Goal: Transaction & Acquisition: Purchase product/service

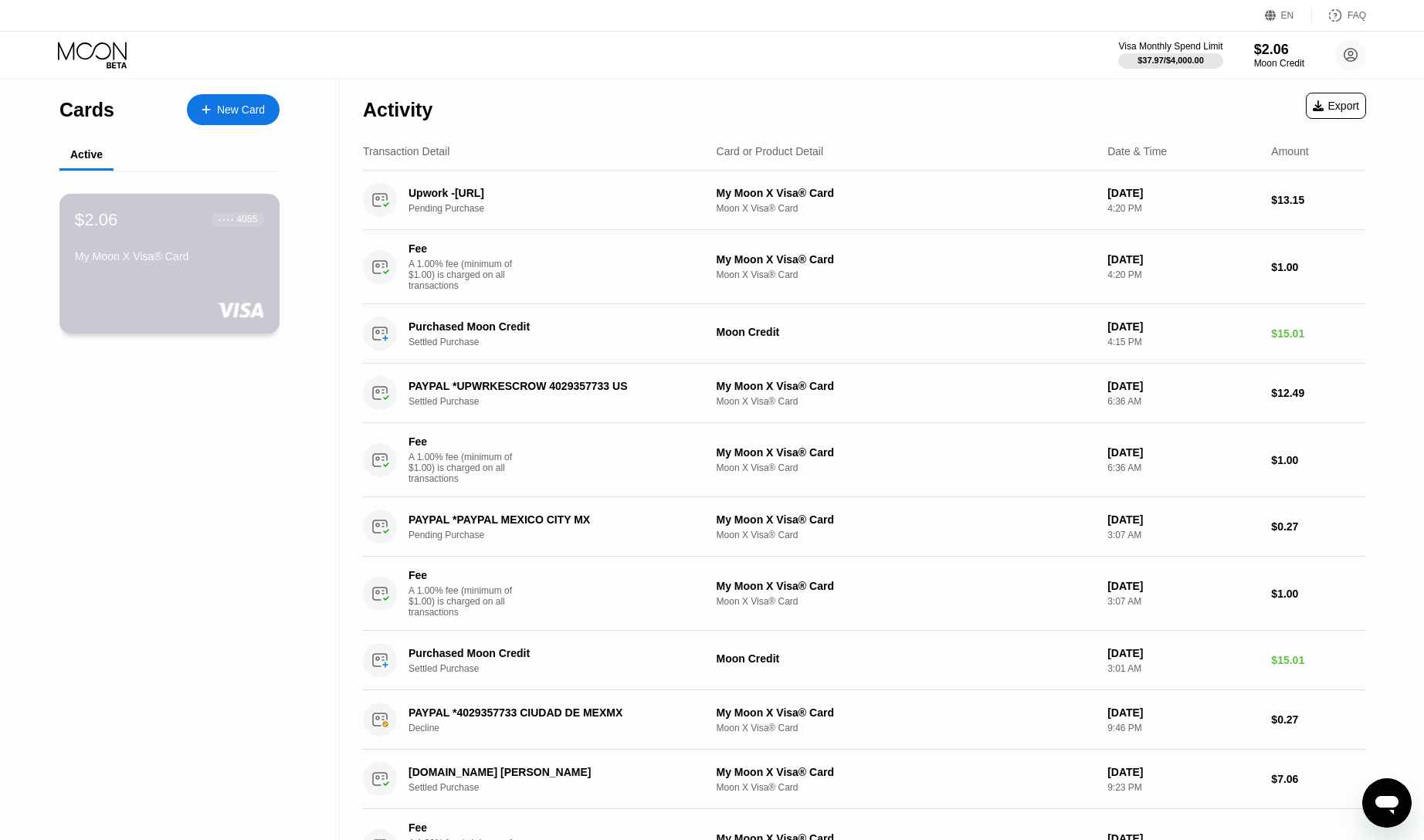
click at [188, 264] on div "My Moon X Visa® Card" at bounding box center [169, 259] width 189 height 19
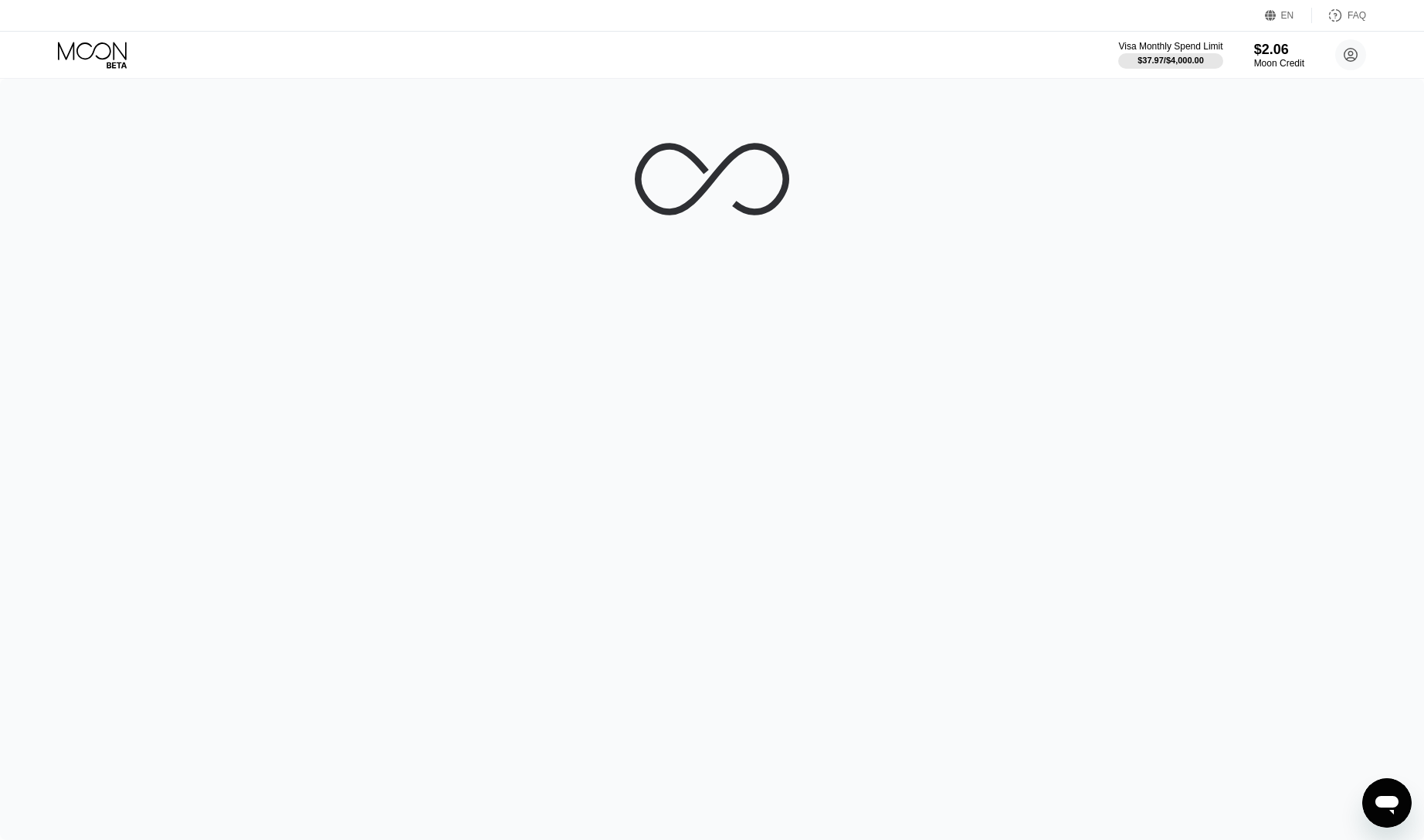
click at [938, 235] on div at bounding box center [712, 459] width 1424 height 761
drag, startPoint x: 255, startPoint y: 151, endPoint x: 231, endPoint y: 120, distance: 39.2
click at [252, 148] on div at bounding box center [712, 459] width 1424 height 761
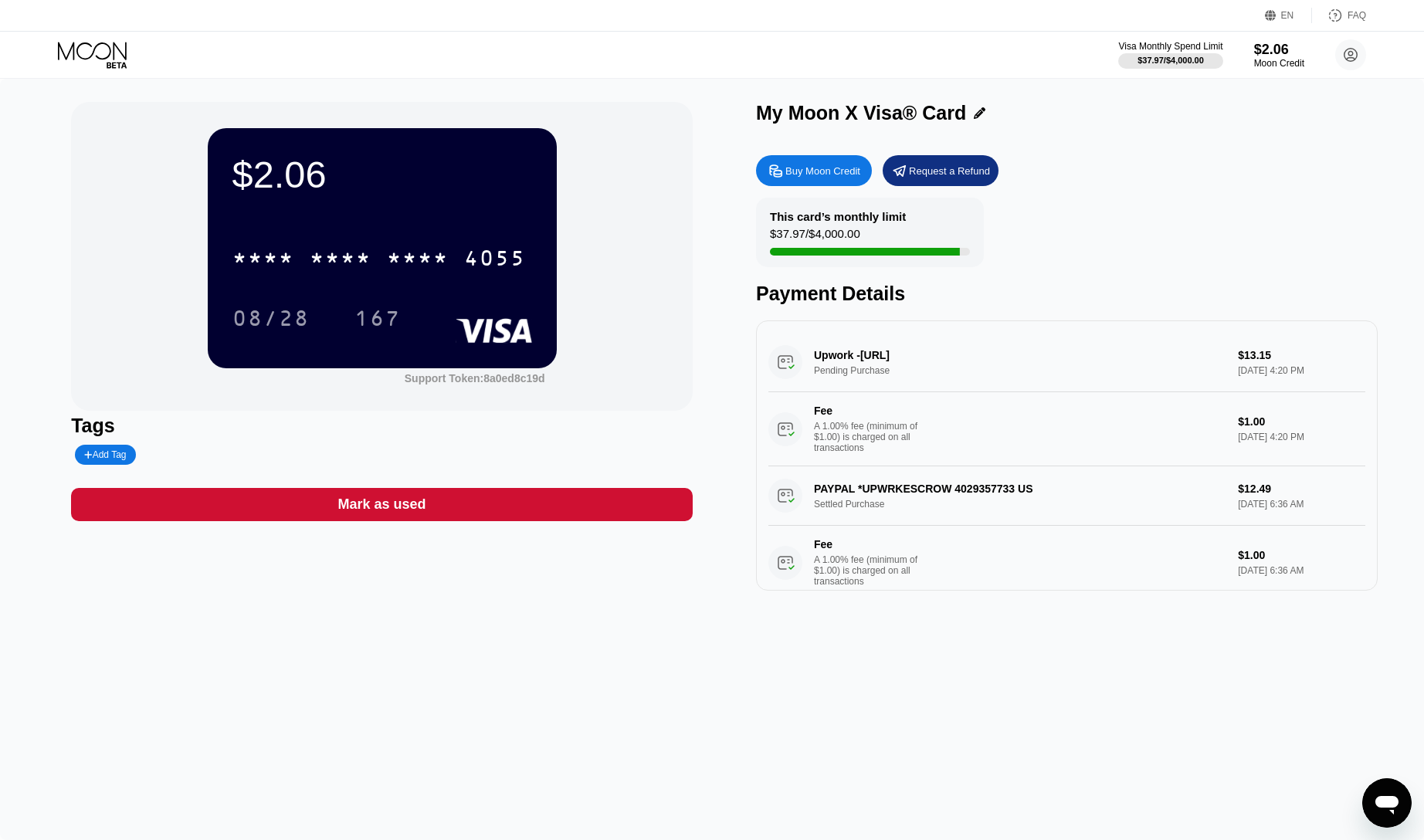
click at [825, 177] on div "Buy Moon Credit" at bounding box center [823, 170] width 75 height 13
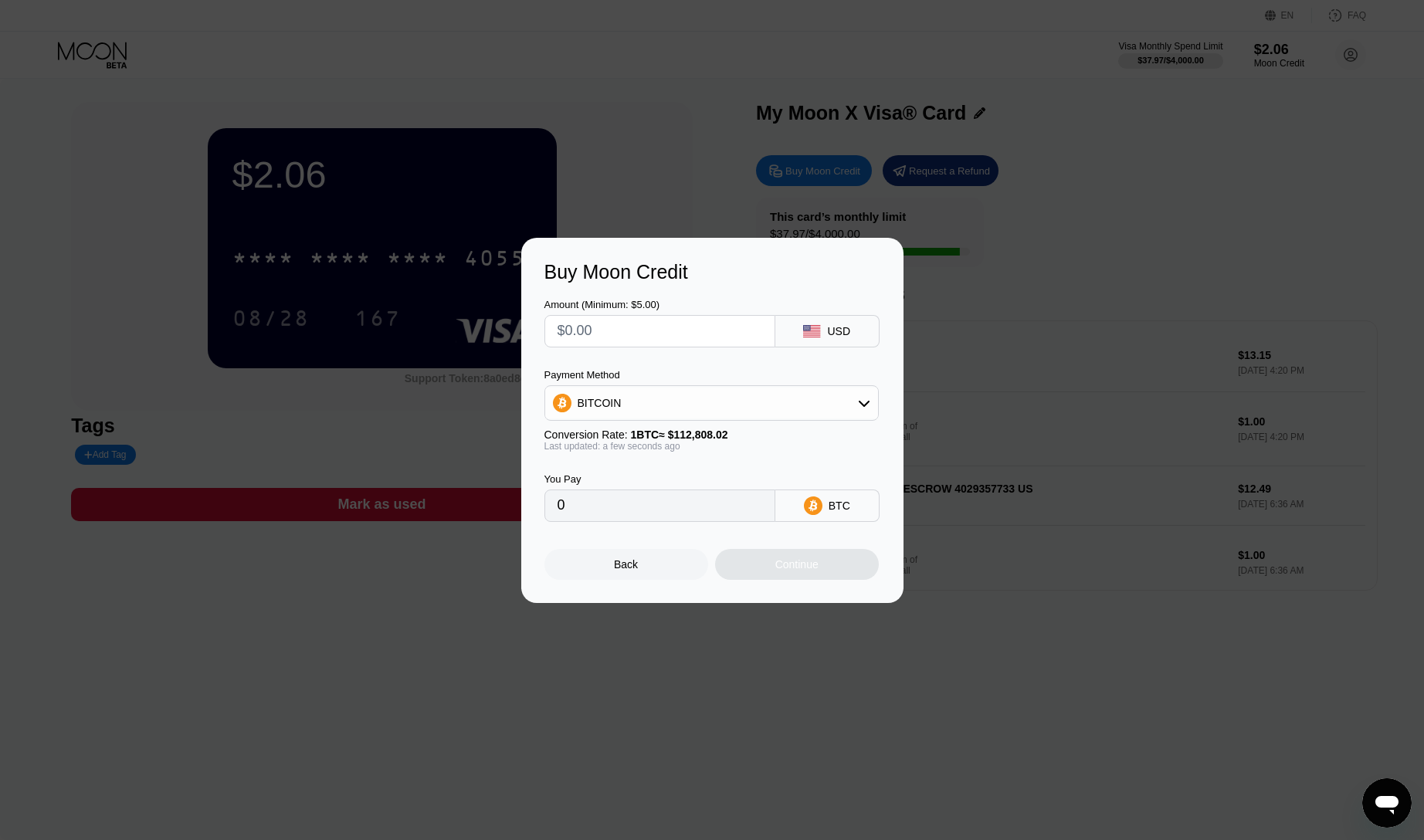
click at [680, 329] on input "text" at bounding box center [659, 332] width 205 height 31
type input "$1"
type input "0.00000887"
type input "$15"
type input "0.00013299"
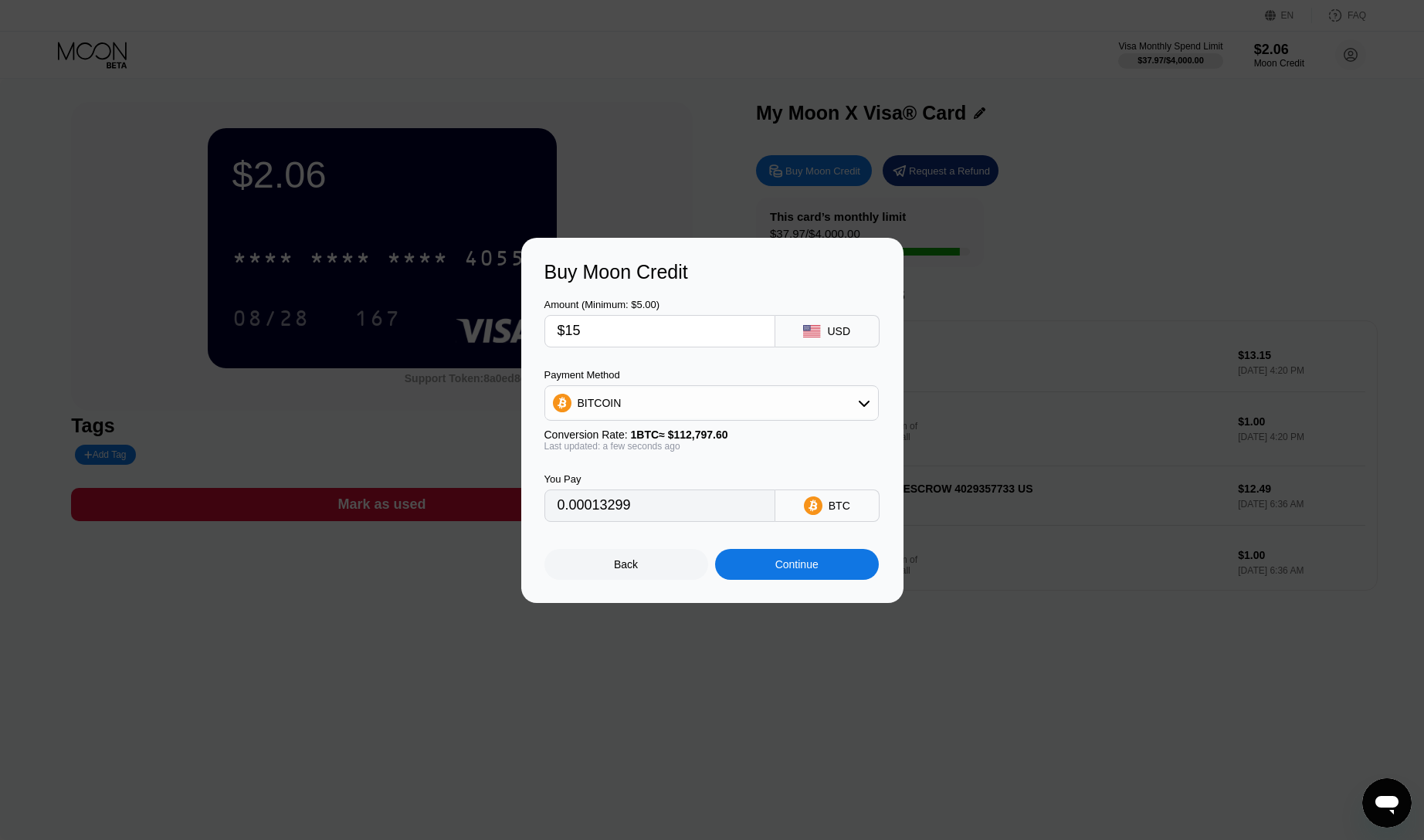
type input "$15"
click at [637, 406] on div "BITCOIN" at bounding box center [711, 403] width 332 height 31
click at [625, 498] on div "USDC on Polygon" at bounding box center [712, 514] width 325 height 31
click at [635, 408] on div "USDC on Polygon" at bounding box center [621, 403] width 88 height 12
click at [635, 483] on span "USDT on TRON" at bounding box center [621, 480] width 78 height 12
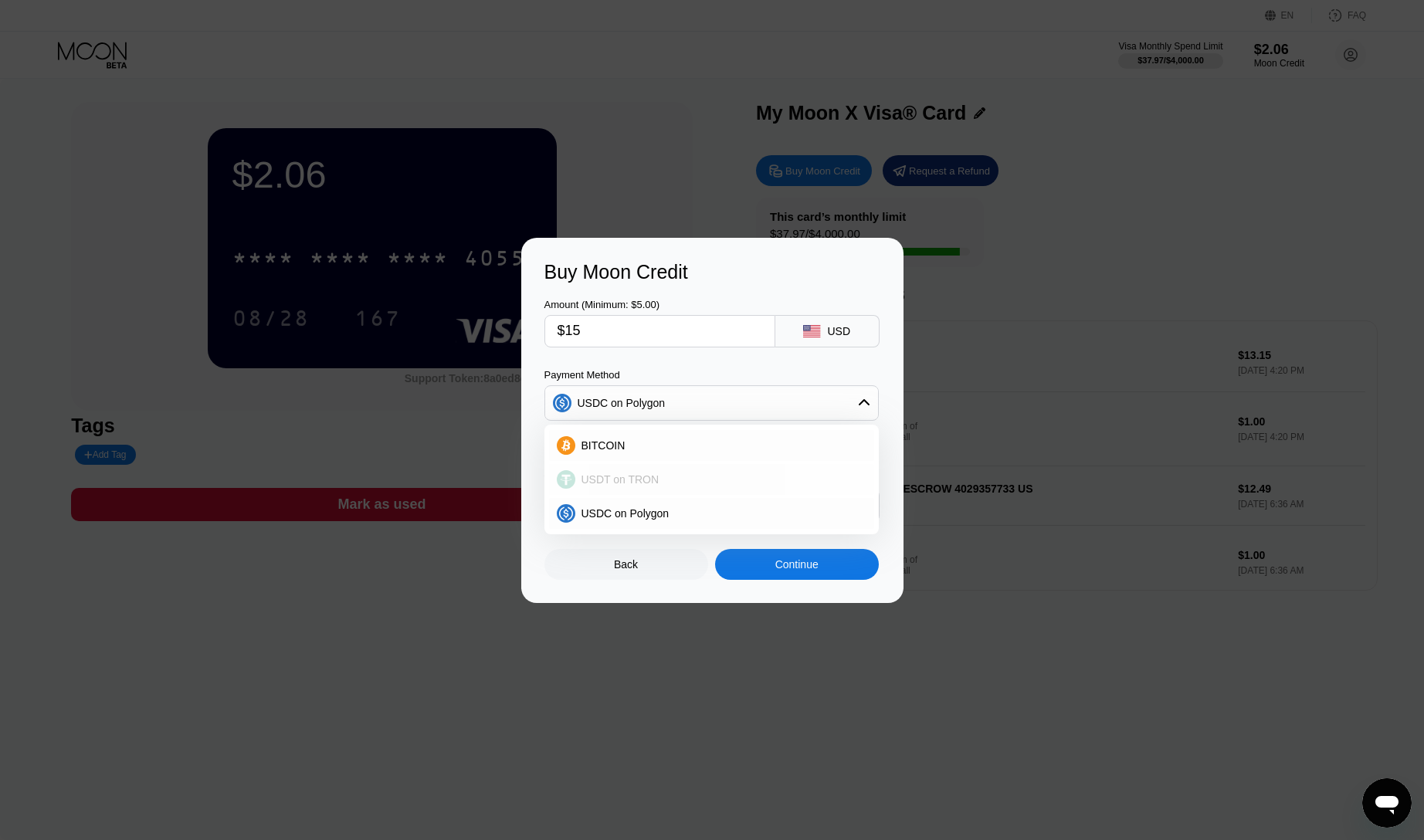
type input "15.15"
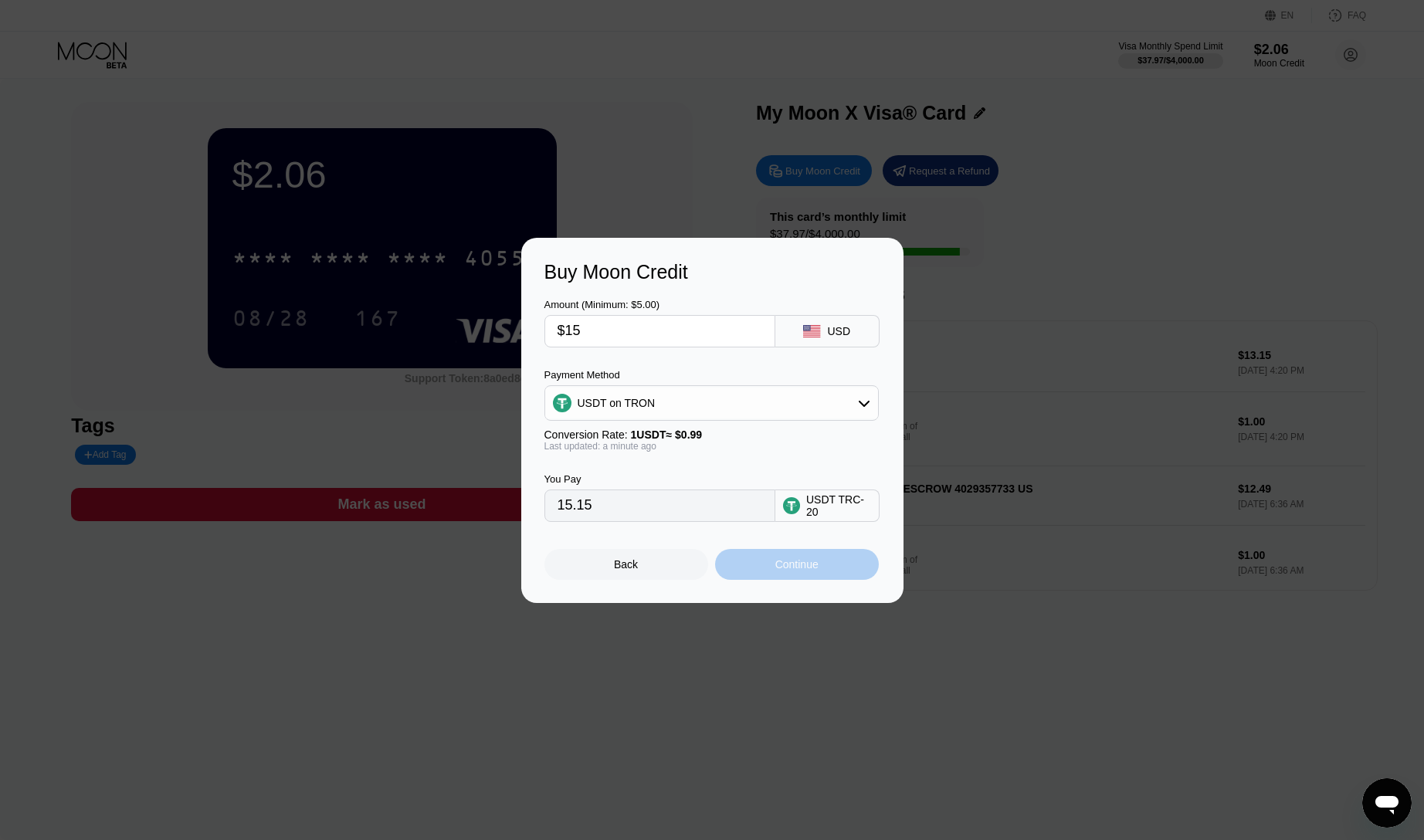
click at [794, 568] on div "Continue" at bounding box center [797, 564] width 44 height 12
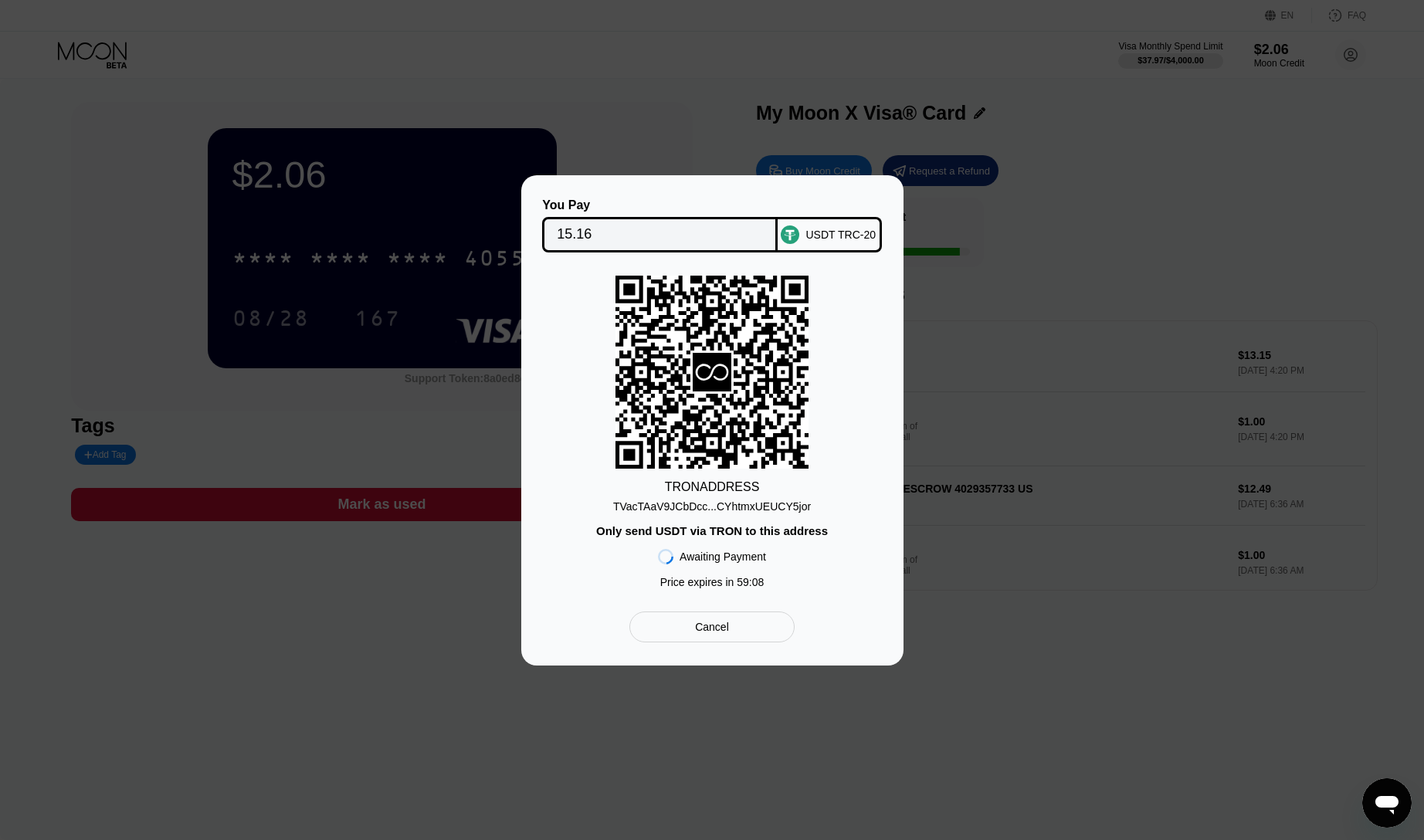
click at [722, 508] on div "TVacTAaV9JCbDcc...CYhtmxUEUCY5jor" at bounding box center [712, 507] width 198 height 12
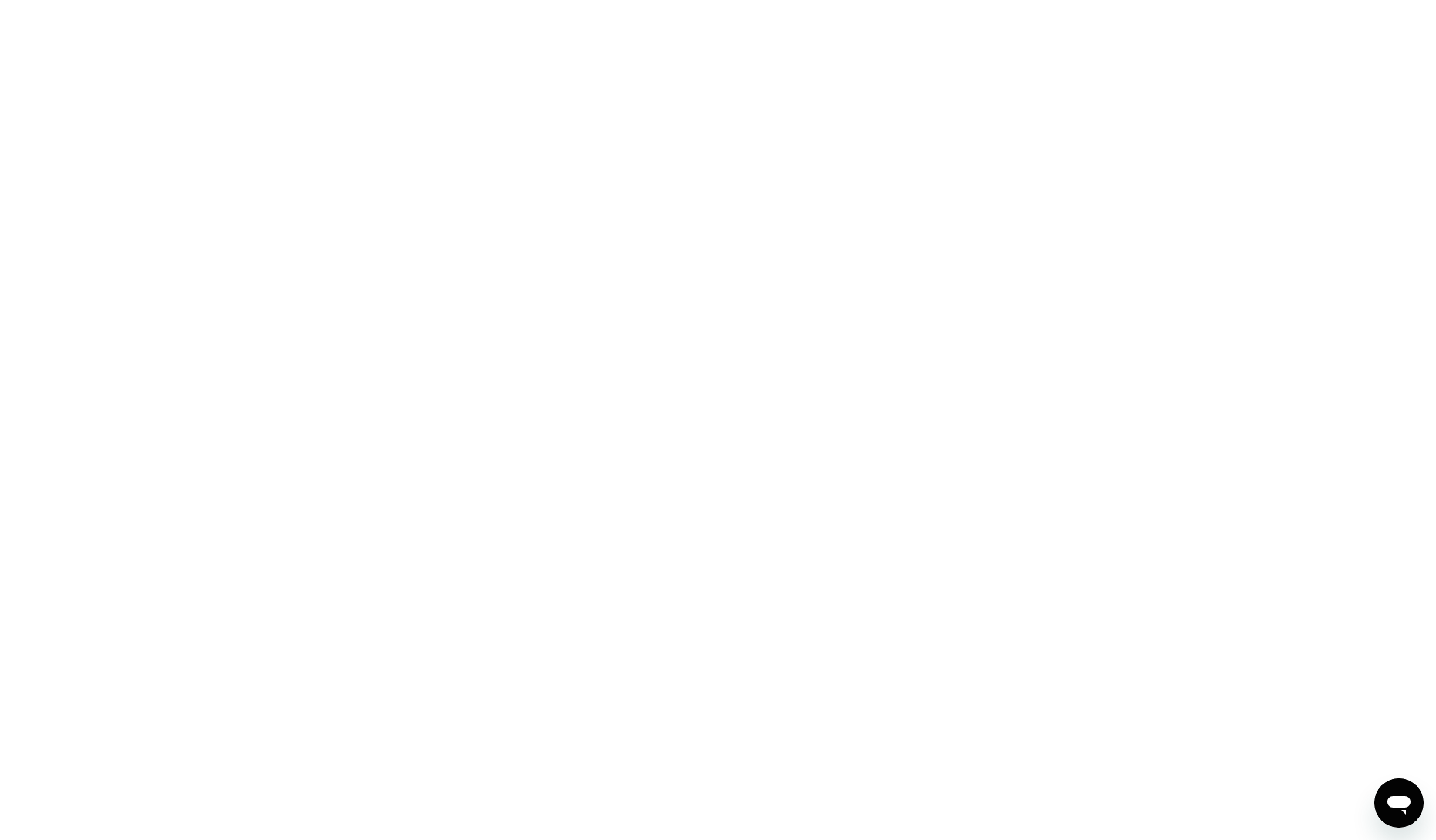
click at [834, 314] on div at bounding box center [718, 420] width 1436 height 840
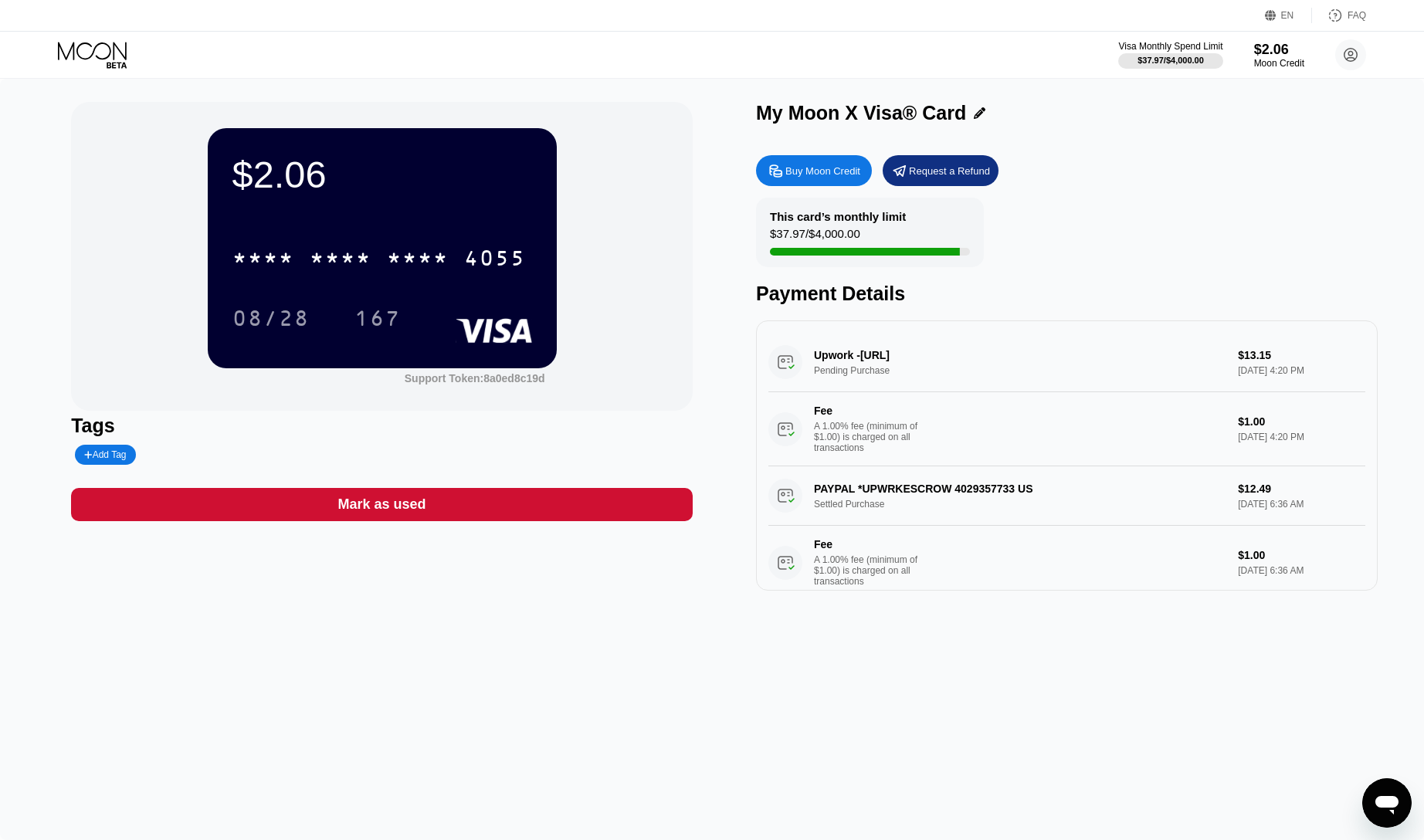
click at [455, 549] on div "$2.06 * * * * * * * * * * * * 4055 08/28 167 Support Token: 8a0ed8c19d Tags Add…" at bounding box center [381, 346] width 621 height 489
click at [117, 144] on div "$2.06 * * * * * * * * * * * * 4055 08/28 167 Support Token: 8a0ed8c19d" at bounding box center [381, 256] width 621 height 309
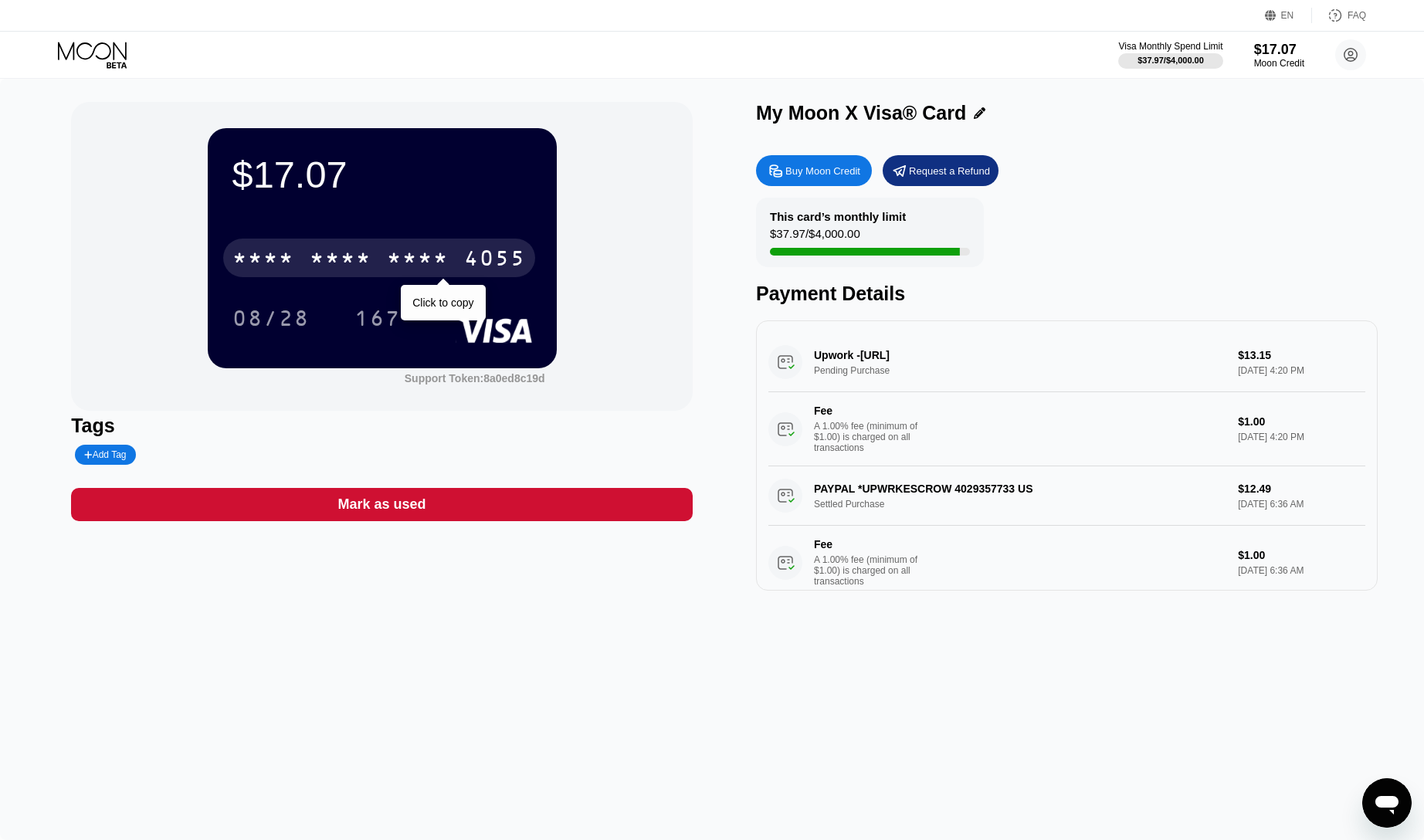
click at [476, 256] on div "4055" at bounding box center [494, 260] width 62 height 25
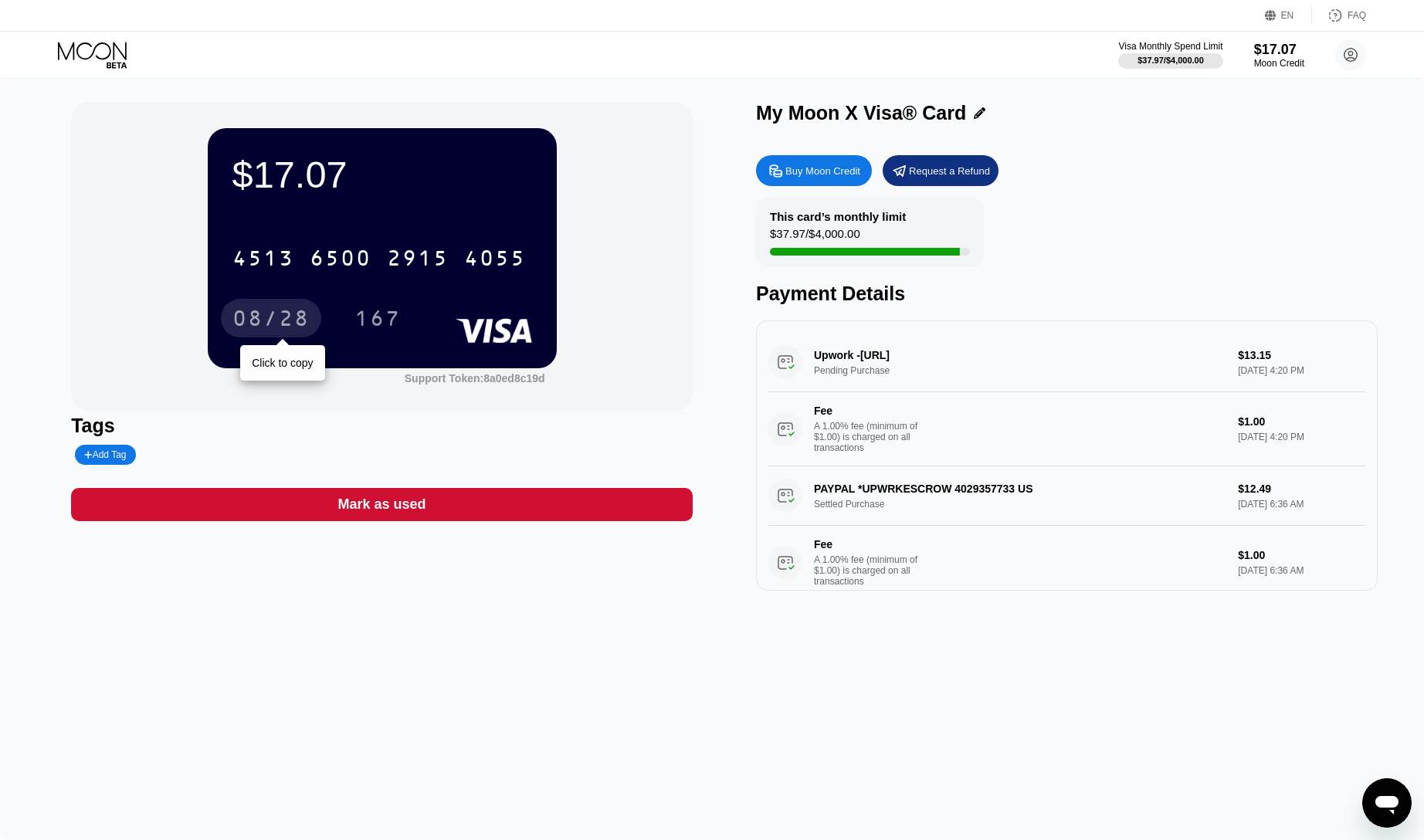
click at [265, 322] on div "08/28" at bounding box center [271, 321] width 77 height 25
click at [1352, 51] on circle at bounding box center [1351, 55] width 31 height 31
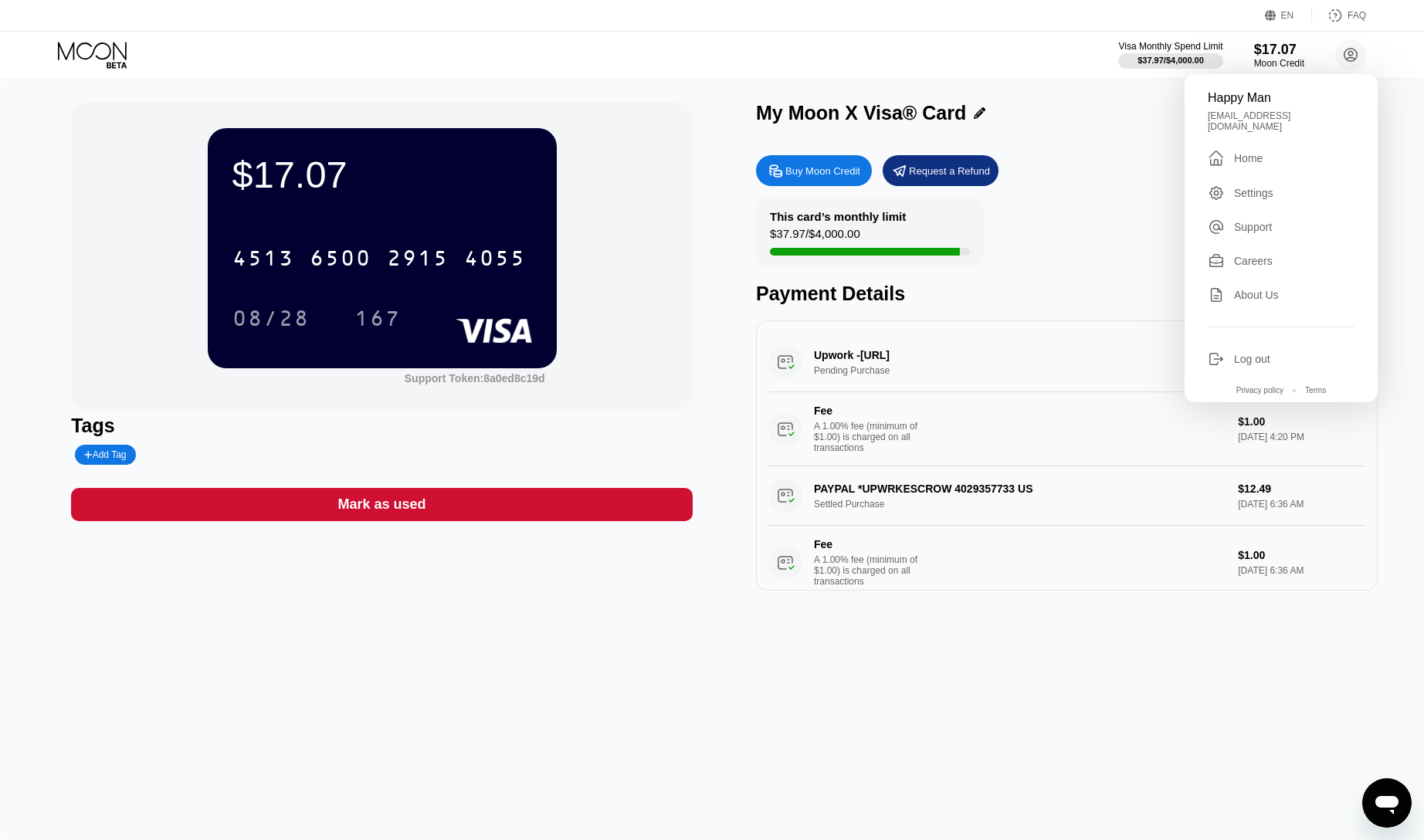
click at [1243, 187] on div "Settings" at bounding box center [1253, 193] width 40 height 12
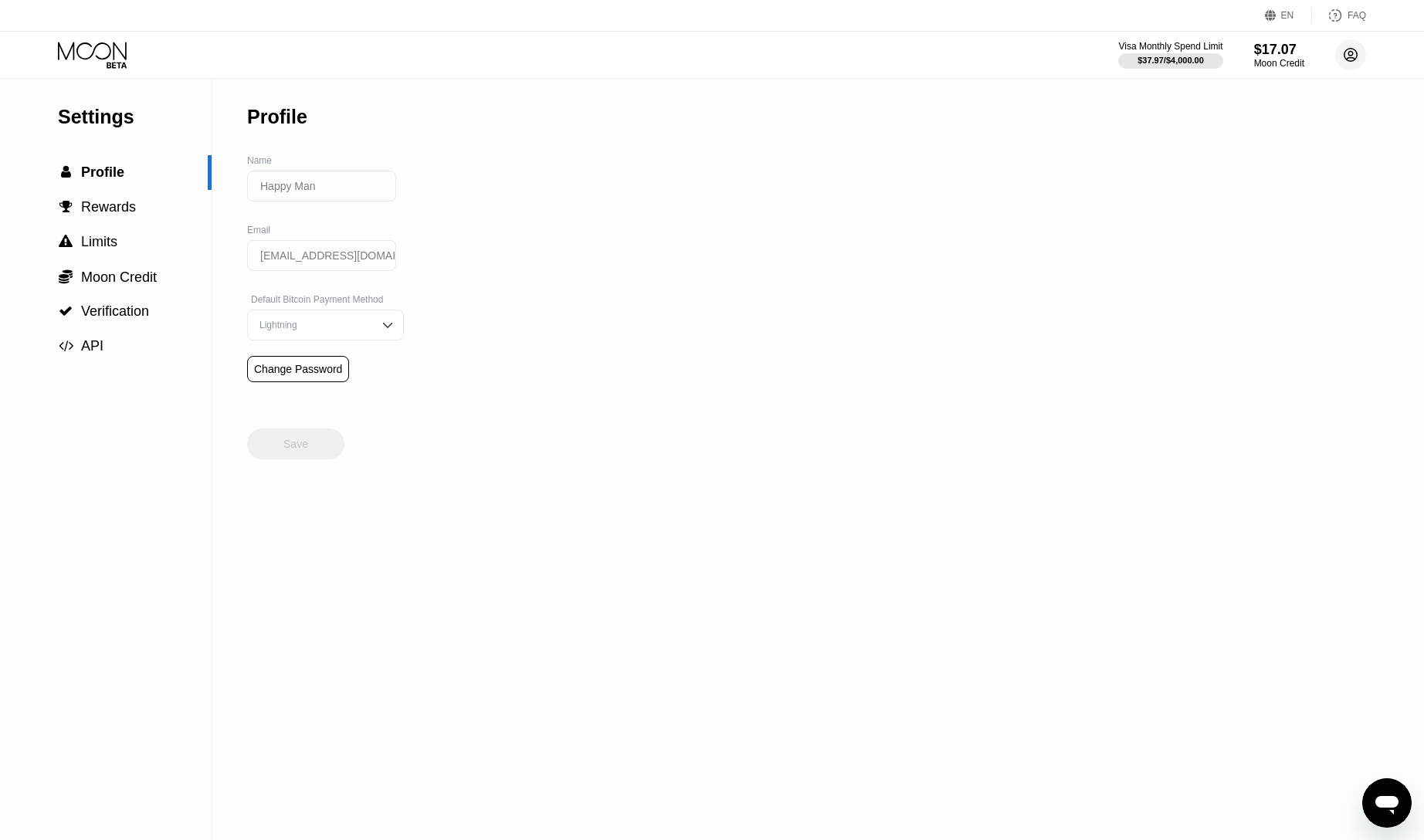
click at [1350, 51] on icon at bounding box center [1351, 54] width 9 height 9
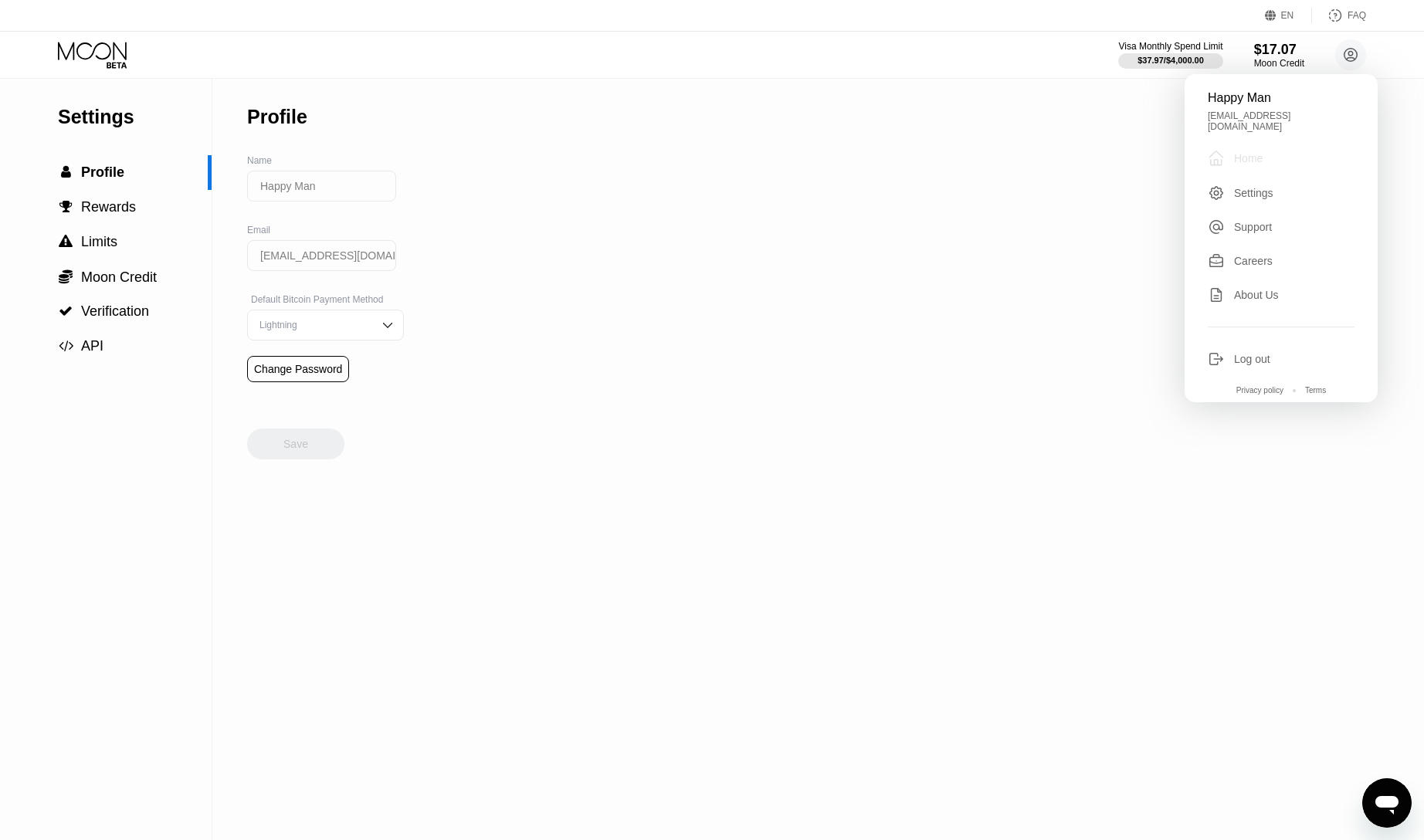
click at [1232, 149] on div "" at bounding box center [1221, 158] width 26 height 19
